Goal: Transaction & Acquisition: Purchase product/service

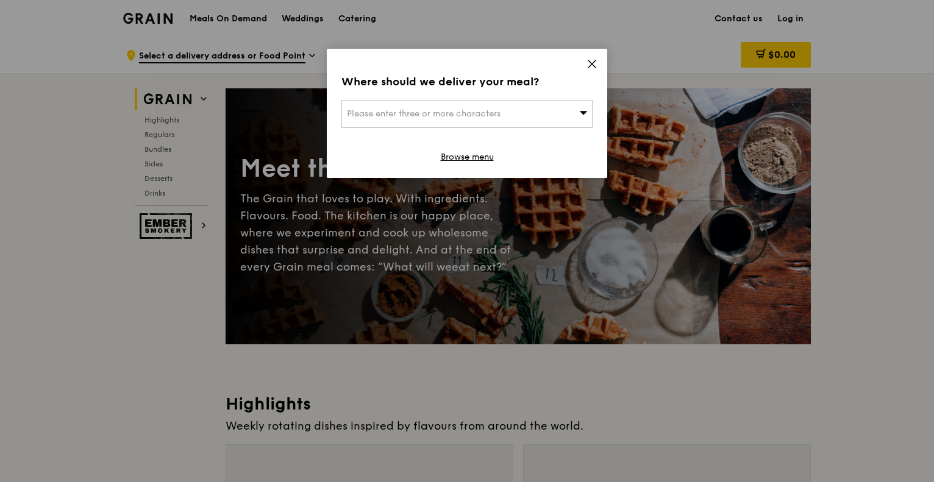
click at [591, 67] on icon at bounding box center [592, 64] width 11 height 11
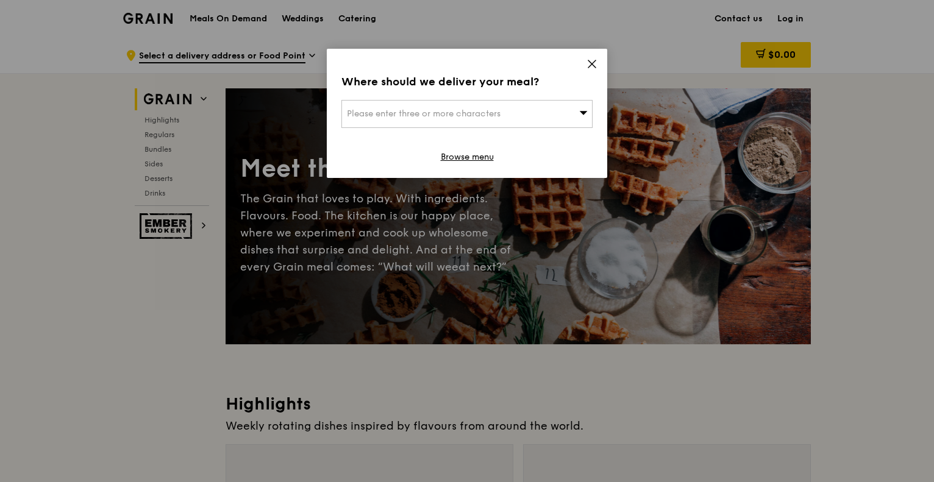
click at [592, 60] on icon at bounding box center [592, 64] width 11 height 11
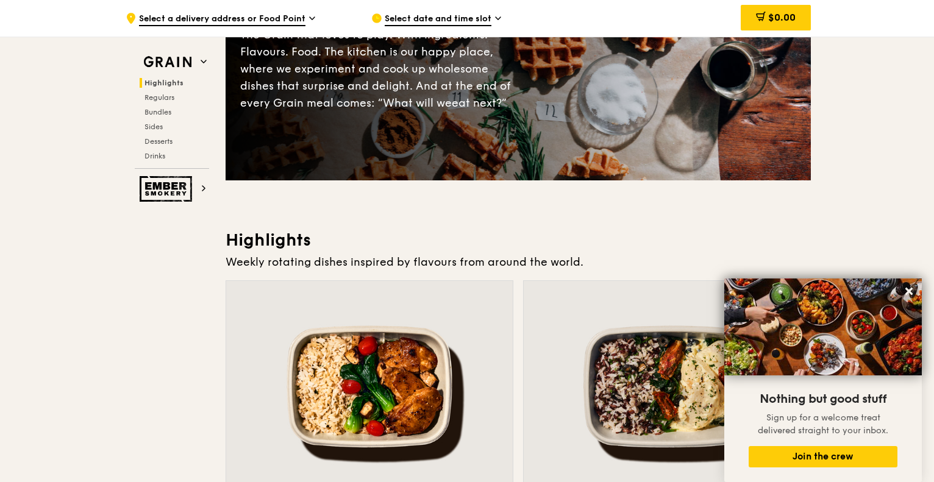
scroll to position [244, 0]
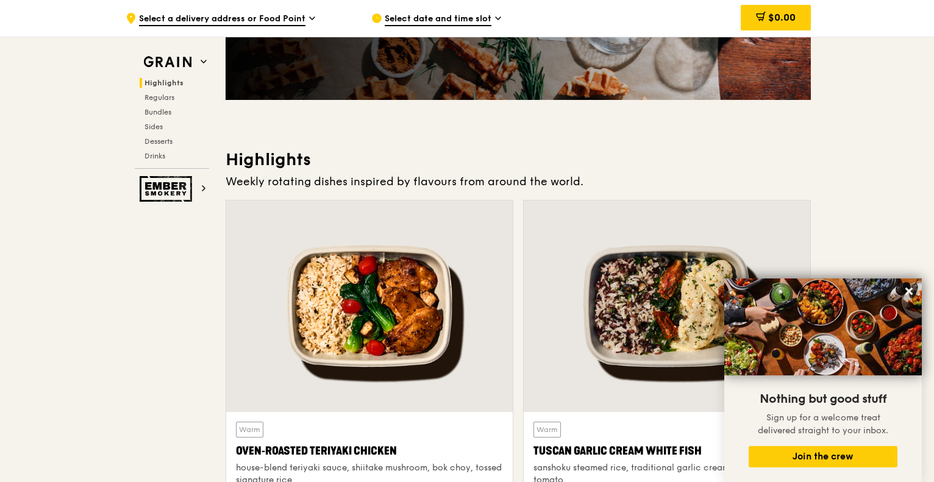
click at [341, 341] on div at bounding box center [369, 307] width 287 height 212
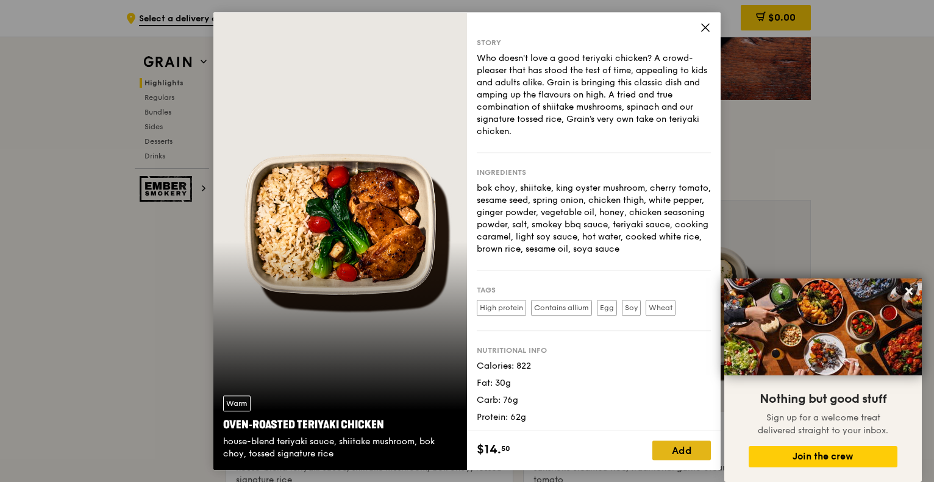
click at [685, 452] on div "Add" at bounding box center [681, 451] width 59 height 20
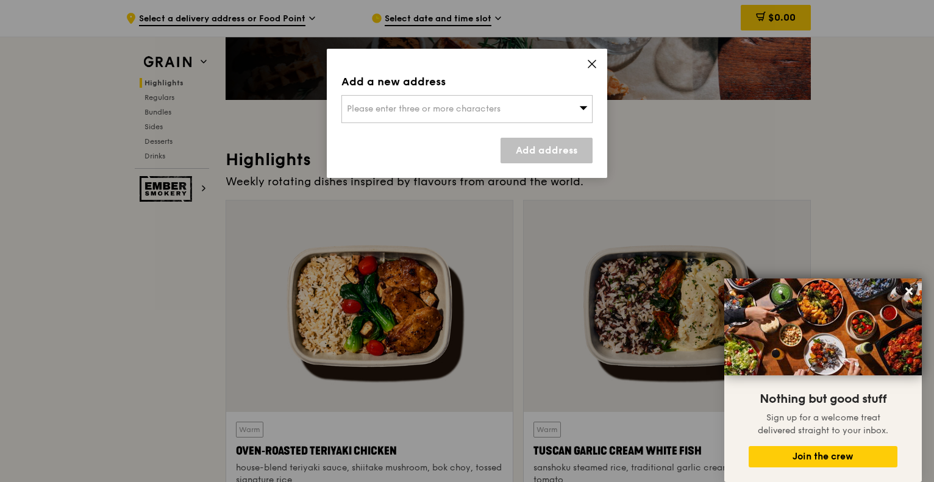
click at [535, 109] on div "Please enter three or more characters" at bounding box center [466, 109] width 251 height 28
click at [510, 104] on input "search" at bounding box center [467, 109] width 250 height 27
click at [590, 62] on icon at bounding box center [591, 63] width 7 height 7
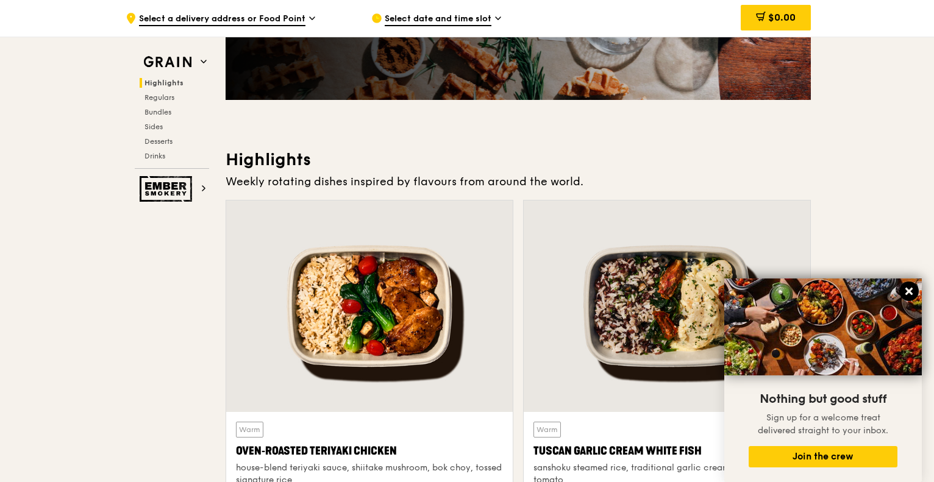
click at [906, 293] on icon at bounding box center [909, 291] width 11 height 11
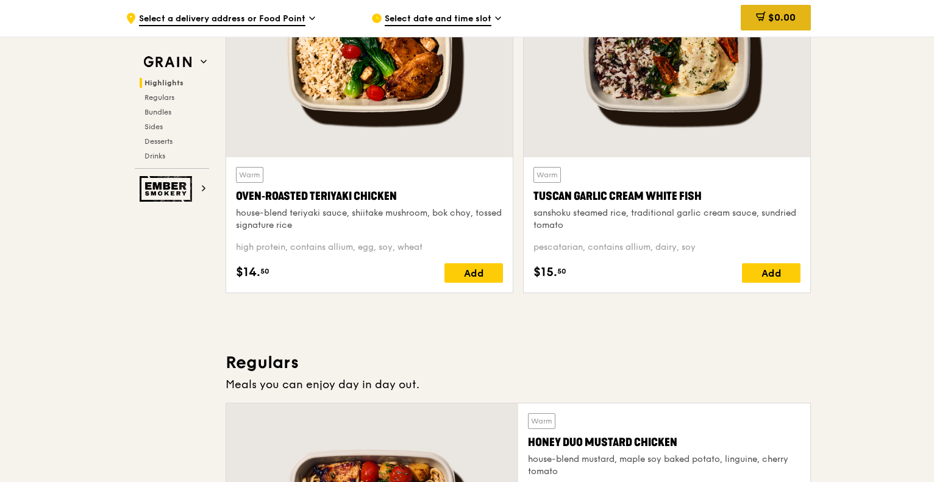
scroll to position [488, 0]
